Goal: Information Seeking & Learning: Learn about a topic

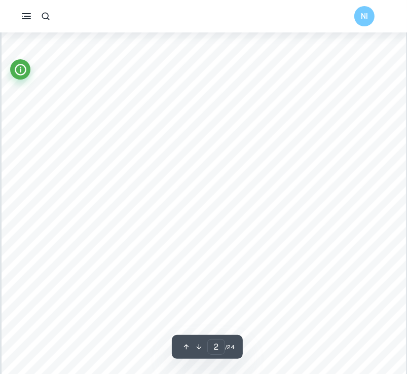
scroll to position [608, 0]
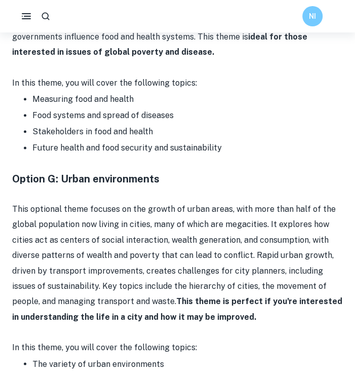
scroll to position [2364, 0]
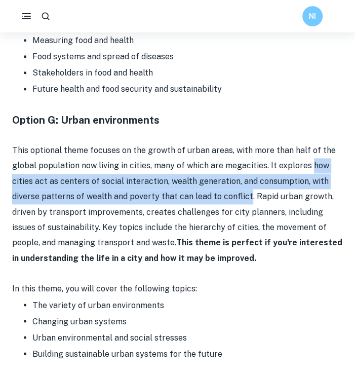
drag, startPoint x: 308, startPoint y: 165, endPoint x: 247, endPoint y: 197, distance: 68.7
click at [247, 197] on p "This optional theme focuses on the growth of urban areas, with more than half o…" at bounding box center [177, 204] width 331 height 123
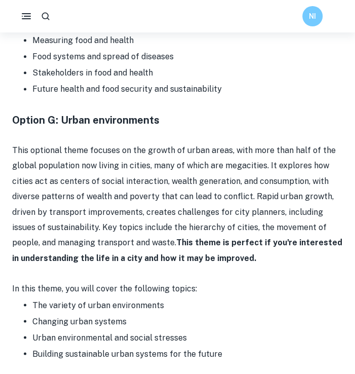
click at [250, 196] on p "This optional theme focuses on the growth of urban areas, with more than half o…" at bounding box center [177, 204] width 331 height 123
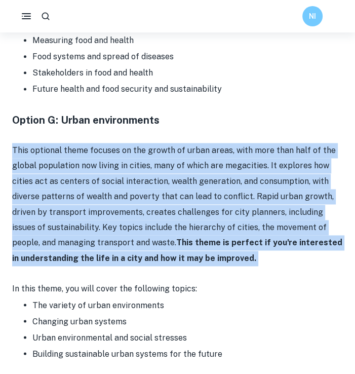
click at [250, 196] on p "This optional theme focuses on the growth of urban areas, with more than half o…" at bounding box center [177, 204] width 331 height 123
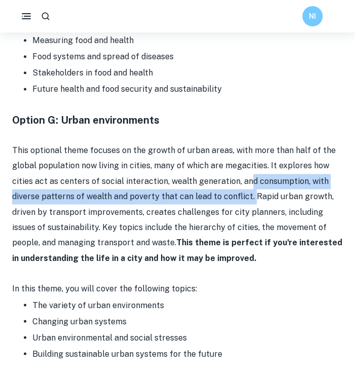
drag, startPoint x: 250, startPoint y: 196, endPoint x: 243, endPoint y: 188, distance: 10.4
click at [245, 183] on p "This optional theme focuses on the growth of urban areas, with more than half o…" at bounding box center [177, 204] width 331 height 123
drag, startPoint x: 243, startPoint y: 188, endPoint x: 242, endPoint y: 194, distance: 6.2
click at [242, 194] on p "This optional theme focuses on the growth of urban areas, with more than half o…" at bounding box center [177, 204] width 331 height 123
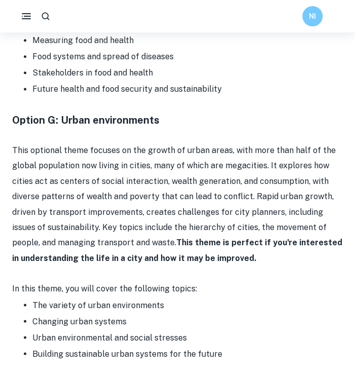
click at [242, 194] on p "This optional theme focuses on the growth of urban areas, with more than half o…" at bounding box center [177, 204] width 331 height 123
click at [249, 193] on p "This optional theme focuses on the growth of urban areas, with more than half o…" at bounding box center [177, 204] width 331 height 123
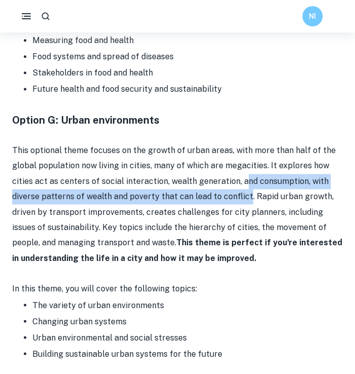
drag, startPoint x: 247, startPoint y: 198, endPoint x: 241, endPoint y: 182, distance: 16.2
click at [241, 182] on p "This optional theme focuses on the growth of urban areas, with more than half o…" at bounding box center [177, 204] width 331 height 123
click at [249, 172] on p "This optional theme focuses on the growth of urban areas, with more than half o…" at bounding box center [177, 204] width 331 height 123
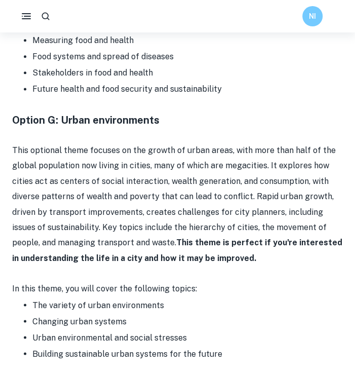
click at [251, 171] on p "This optional theme focuses on the growth of urban areas, with more than half o…" at bounding box center [177, 204] width 331 height 123
drag, startPoint x: 253, startPoint y: 169, endPoint x: 263, endPoint y: 165, distance: 10.9
click at [260, 166] on p "This optional theme focuses on the growth of urban areas, with more than half o…" at bounding box center [177, 204] width 331 height 123
click at [263, 165] on p "This optional theme focuses on the growth of urban areas, with more than half o…" at bounding box center [177, 204] width 331 height 123
click at [265, 164] on p "This optional theme focuses on the growth of urban areas, with more than half o…" at bounding box center [177, 204] width 331 height 123
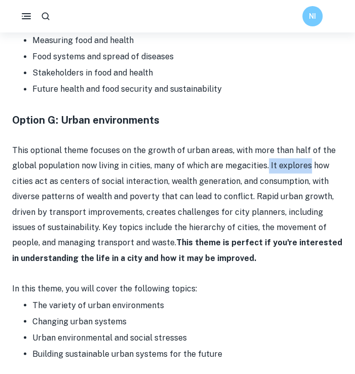
drag, startPoint x: 265, startPoint y: 164, endPoint x: 282, endPoint y: 168, distance: 16.7
click at [282, 168] on p "This optional theme focuses on the growth of urban areas, with more than half o…" at bounding box center [177, 204] width 331 height 123
click at [316, 173] on p "This optional theme focuses on the growth of urban areas, with more than half o…" at bounding box center [177, 204] width 331 height 123
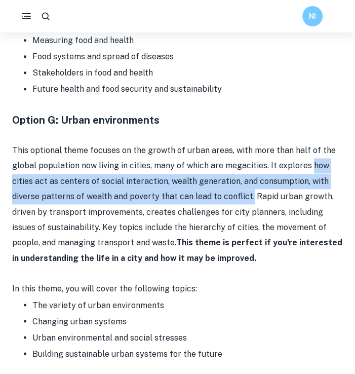
drag, startPoint x: 308, startPoint y: 163, endPoint x: 249, endPoint y: 199, distance: 68.9
click at [249, 199] on p "This optional theme focuses on the growth of urban areas, with more than half o…" at bounding box center [177, 204] width 331 height 123
copy p "how cities act as centers of social interaction, wealth generation, and consump…"
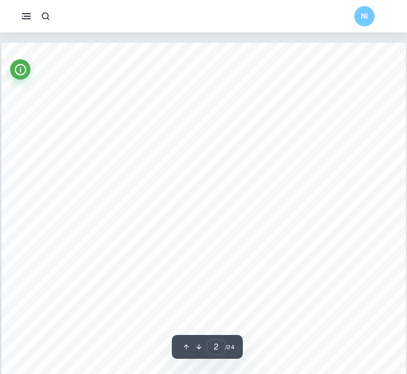
scroll to position [608, 0]
